Goal: Transaction & Acquisition: Purchase product/service

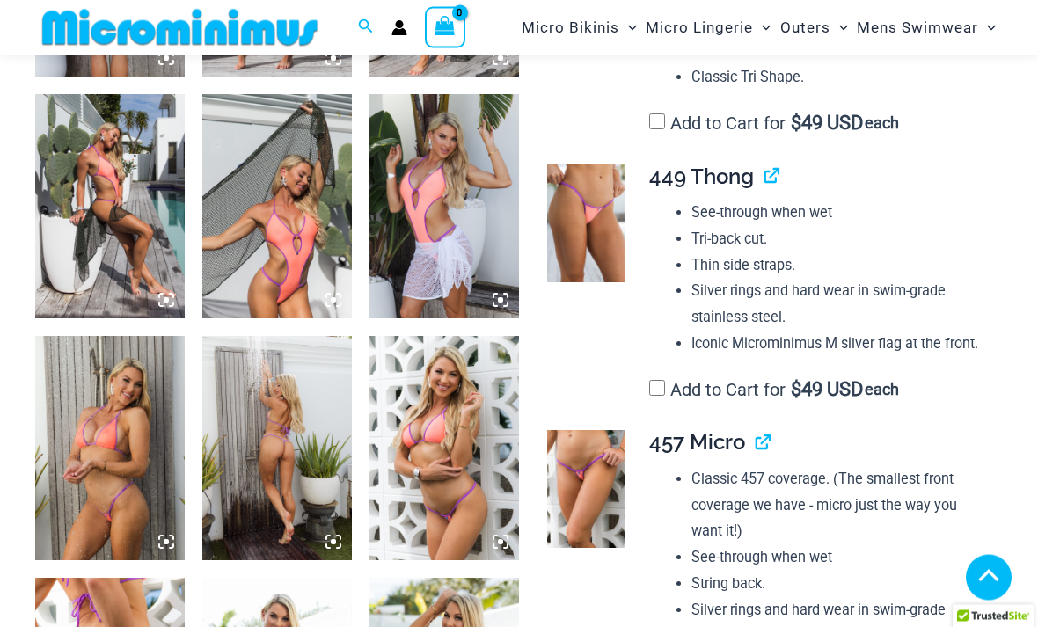
scroll to position [998, 0]
click at [218, 18] on img at bounding box center [179, 28] width 289 height 40
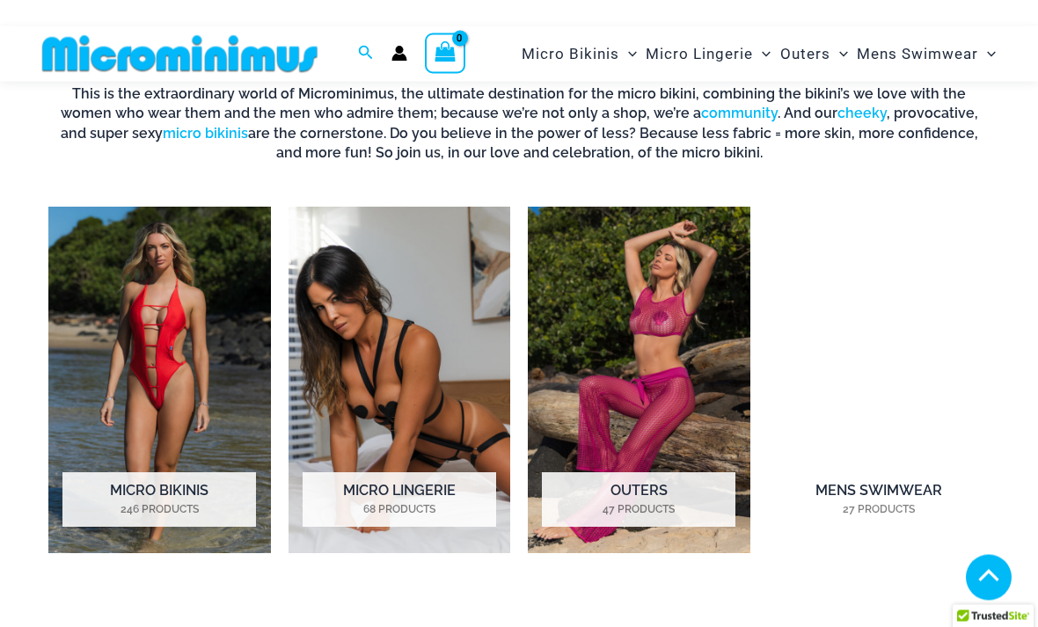
scroll to position [993, 0]
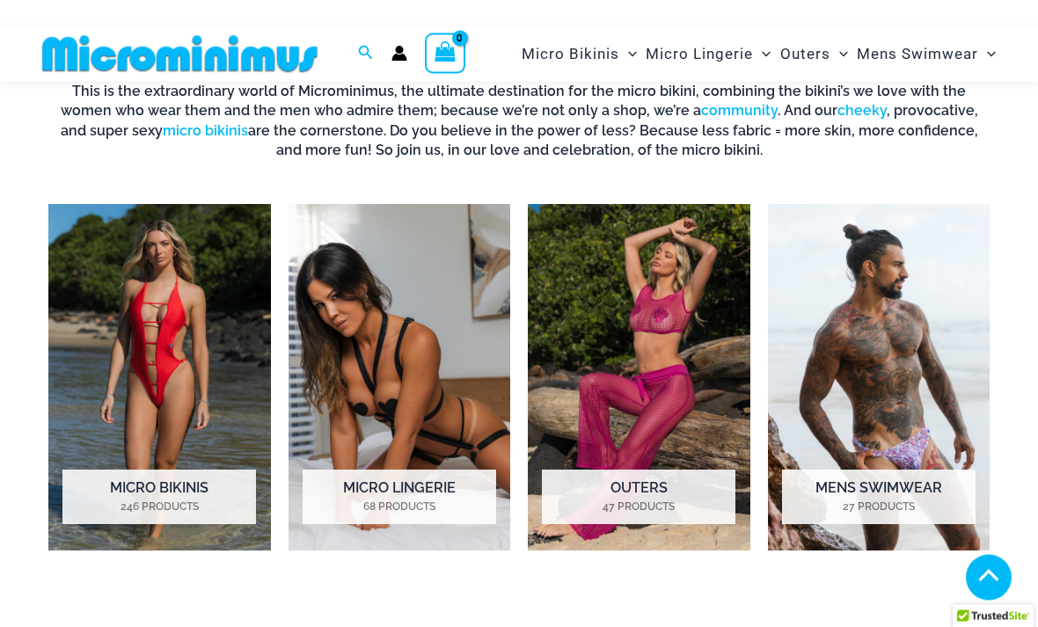
click at [456, 354] on img "Visit product category Micro Lingerie" at bounding box center [399, 378] width 222 height 346
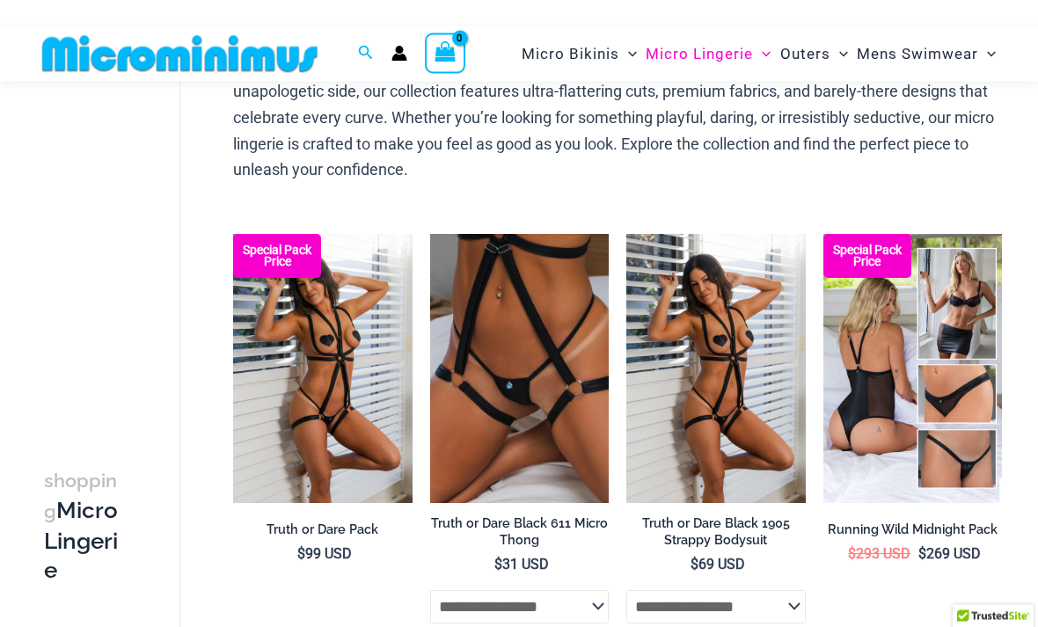
scroll to position [119, 0]
click at [430, 234] on img at bounding box center [430, 234] width 0 height 0
